Goal: Check status: Check status

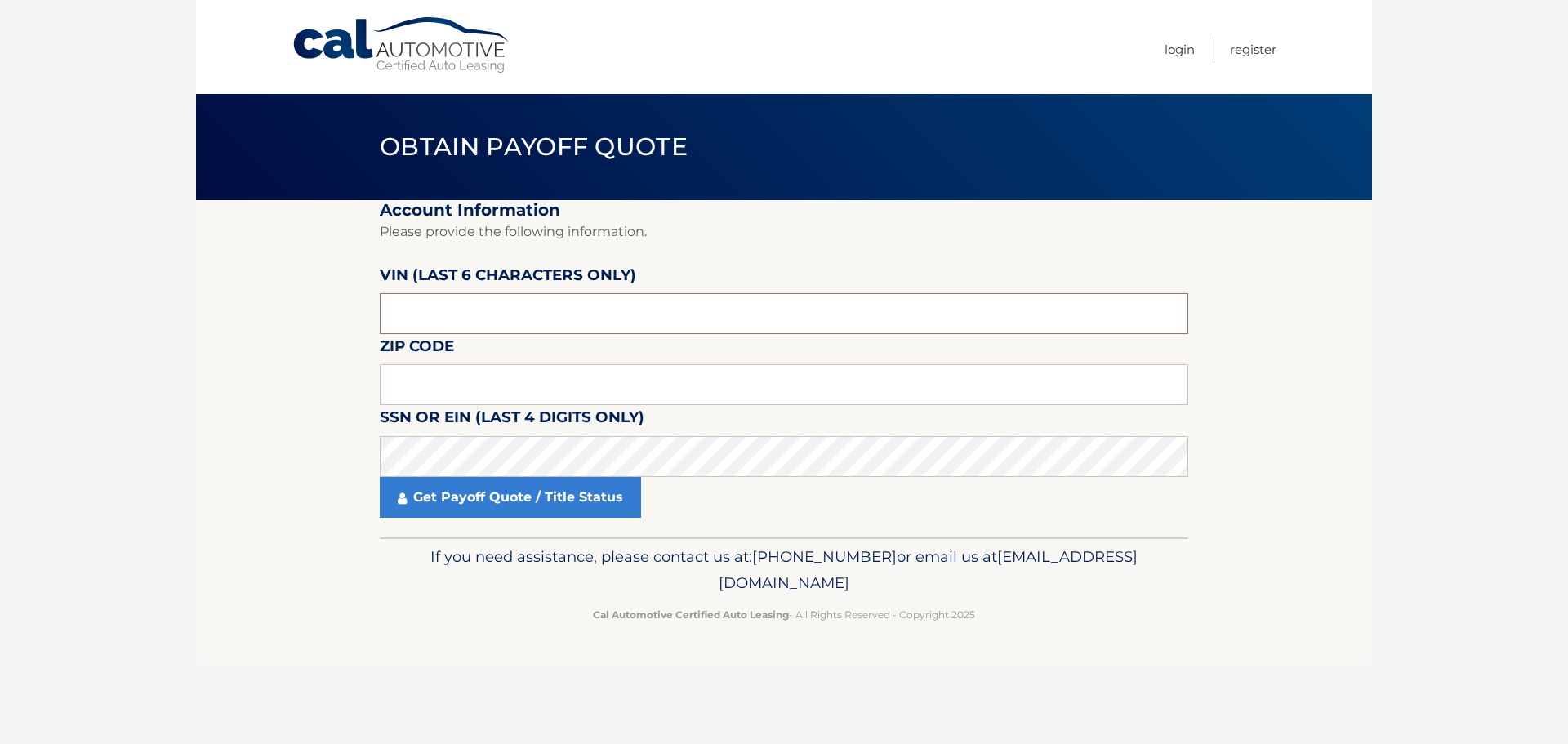
click at [557, 314] on input "text" at bounding box center [784, 313] width 809 height 41
type input "N*****"
type input "161743"
type input "18104"
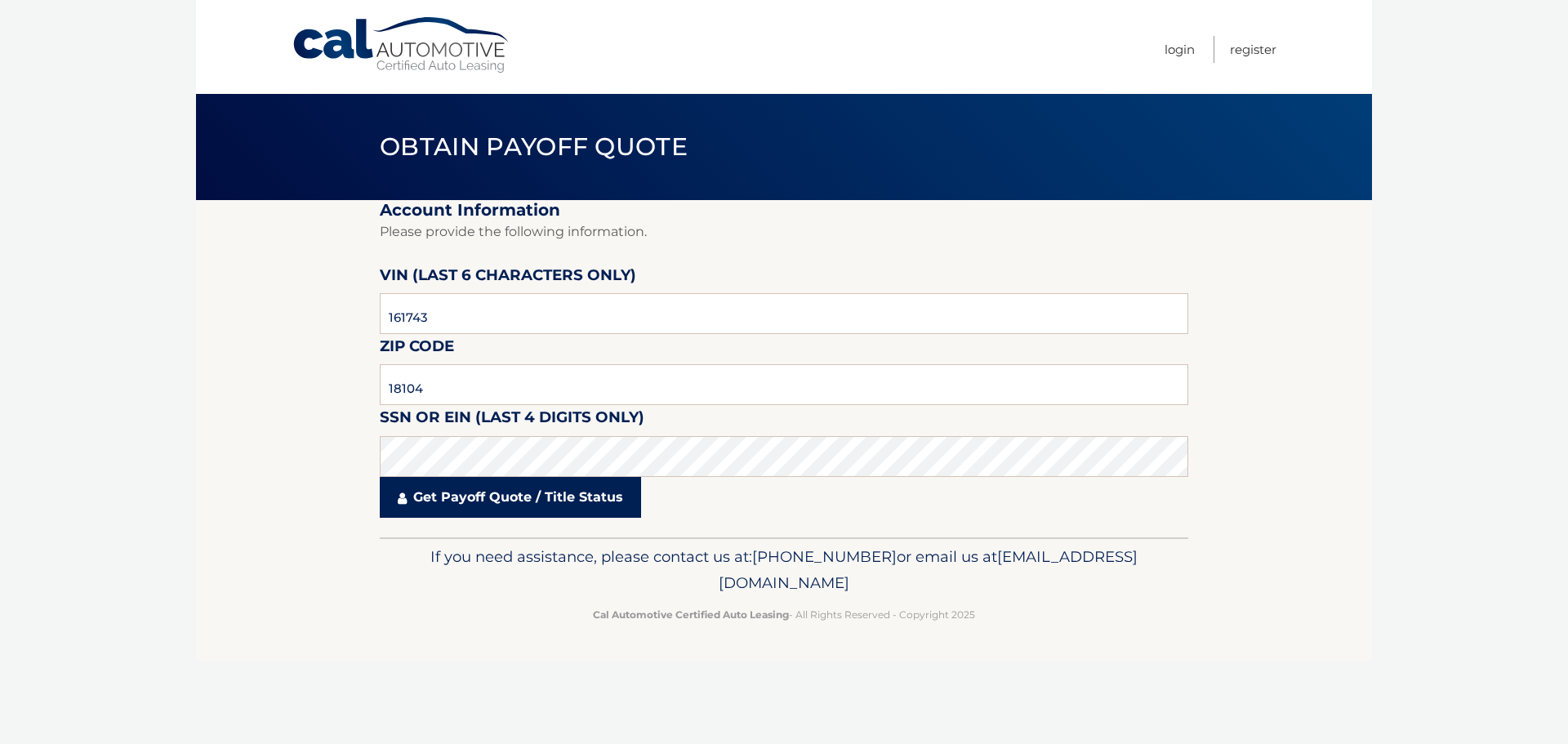
click at [469, 507] on link "Get Payoff Quote / Title Status" at bounding box center [510, 497] width 261 height 41
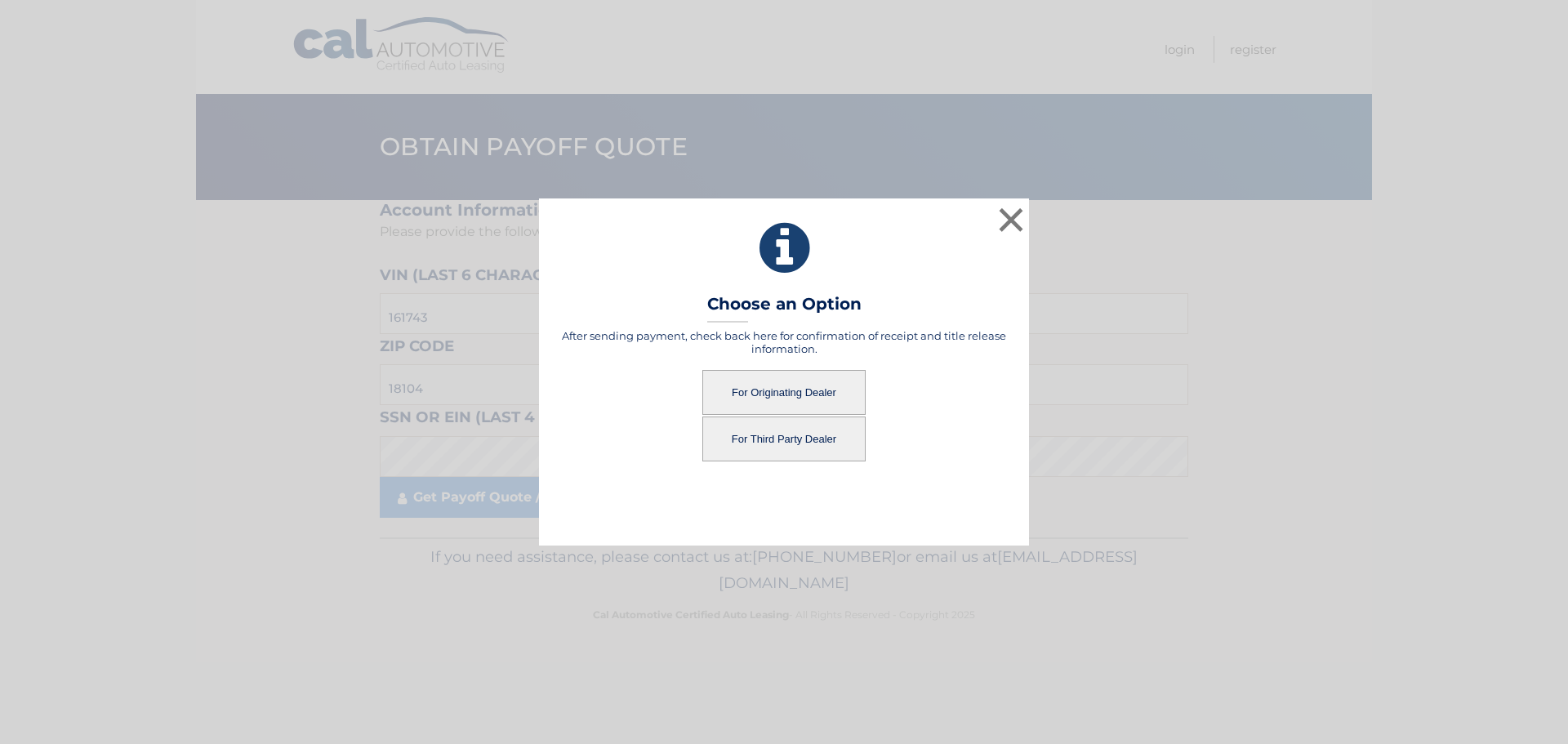
click at [805, 385] on button "For Originating Dealer" at bounding box center [784, 392] width 163 height 45
click at [788, 393] on button "For Originating Dealer" at bounding box center [784, 392] width 163 height 45
